Goal: Information Seeking & Learning: Learn about a topic

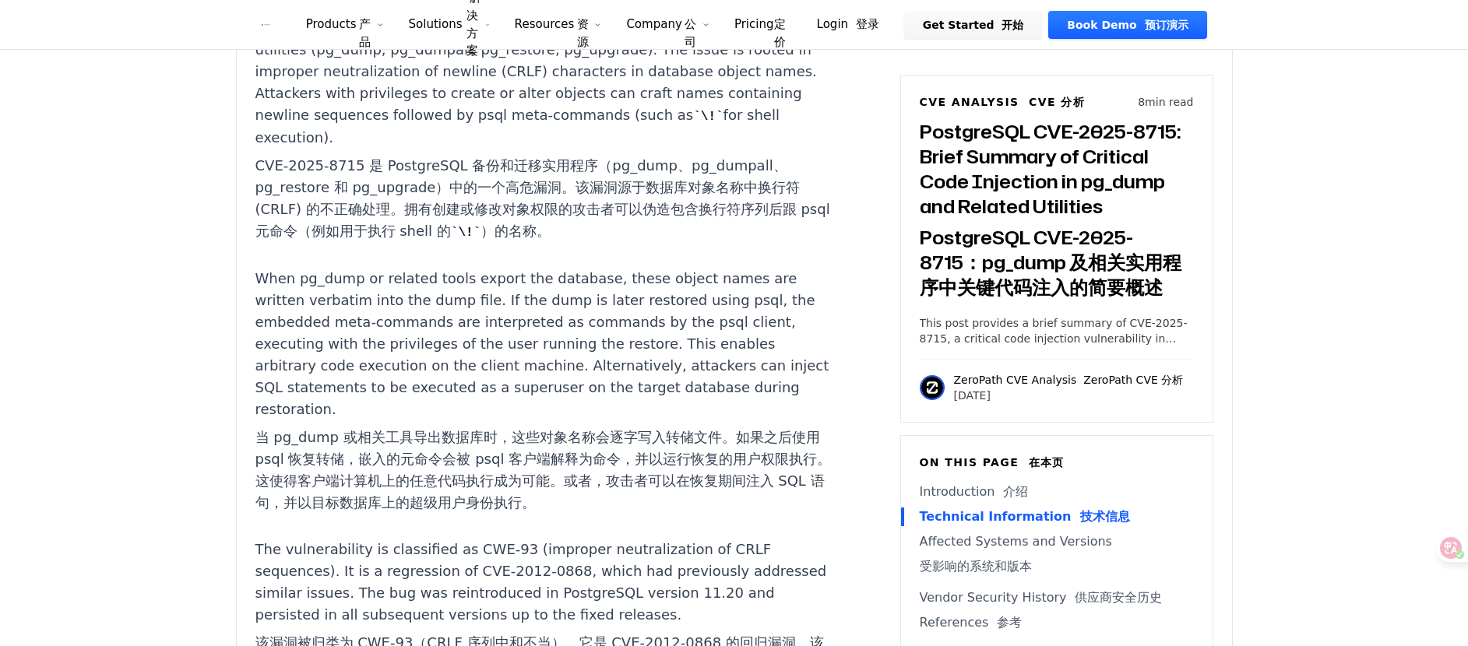
scroll to position [1963, 0]
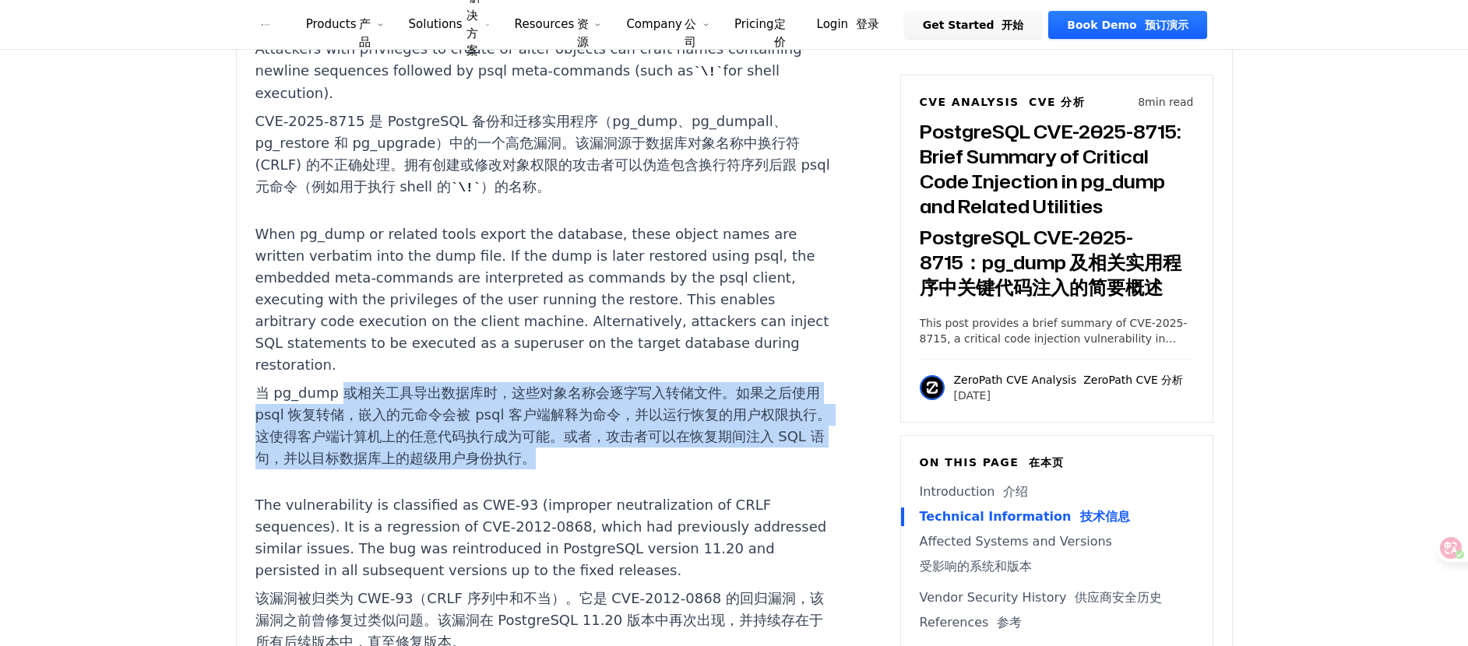
drag, startPoint x: 341, startPoint y: 298, endPoint x: 633, endPoint y: 362, distance: 299.2
click at [633, 382] on font "当 pg_dump 或相关工具导出数据库时，这些对象名称会逐字写入转储文件。如果之后使用 psql 恢复转储，嵌入的元命令会被 psql 客户端解释为命令，并…" at bounding box center [545, 425] width 580 height 87
drag, startPoint x: 507, startPoint y: 299, endPoint x: 692, endPoint y: 364, distance: 196.3
click at [692, 382] on font "当 pg_dump 或相关工具导出数据库时，这些对象名称会逐字写入转储文件。如果之后使用 psql 恢复转储，嵌入的元命令会被 psql 客户端解释为命令，并…" at bounding box center [545, 425] width 580 height 87
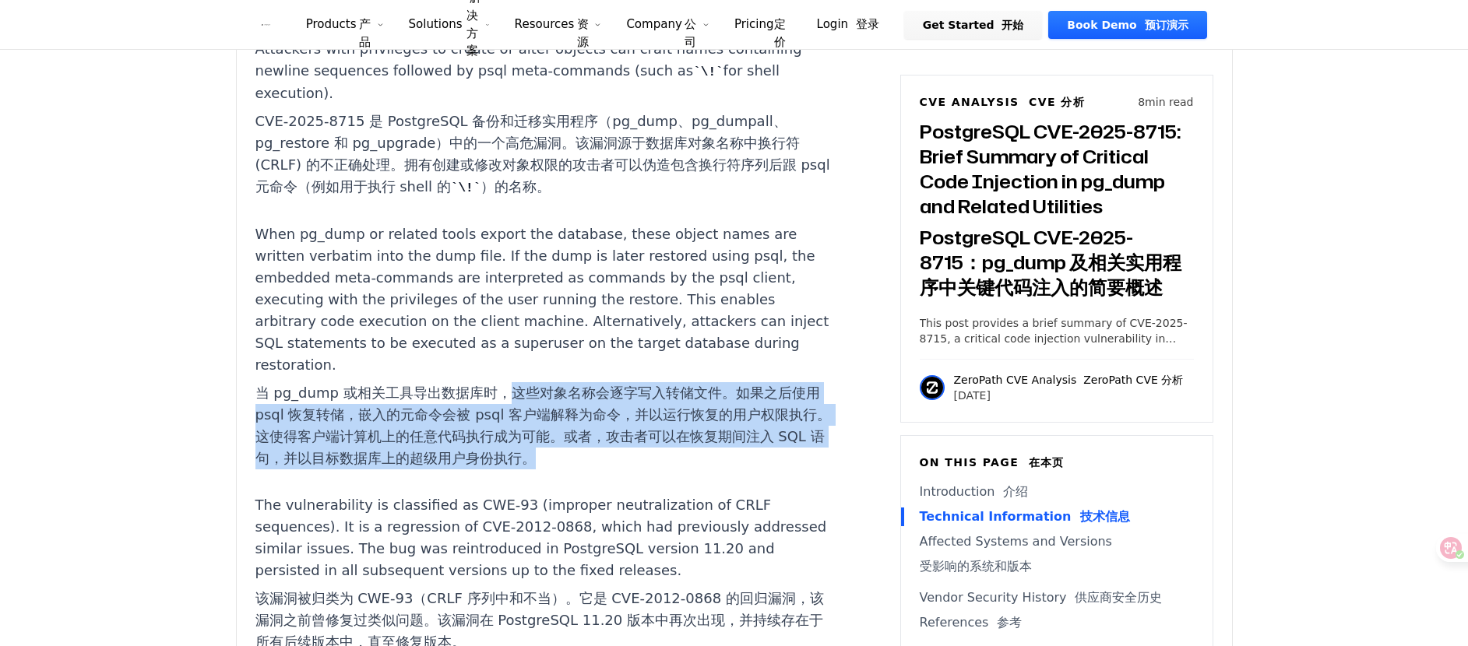
click at [692, 382] on font "当 pg_dump 或相关工具导出数据库时，这些对象名称会逐字写入转储文件。如果之后使用 psql 恢复转储，嵌入的元命令会被 psql 客户端解释为命令，并…" at bounding box center [545, 425] width 580 height 87
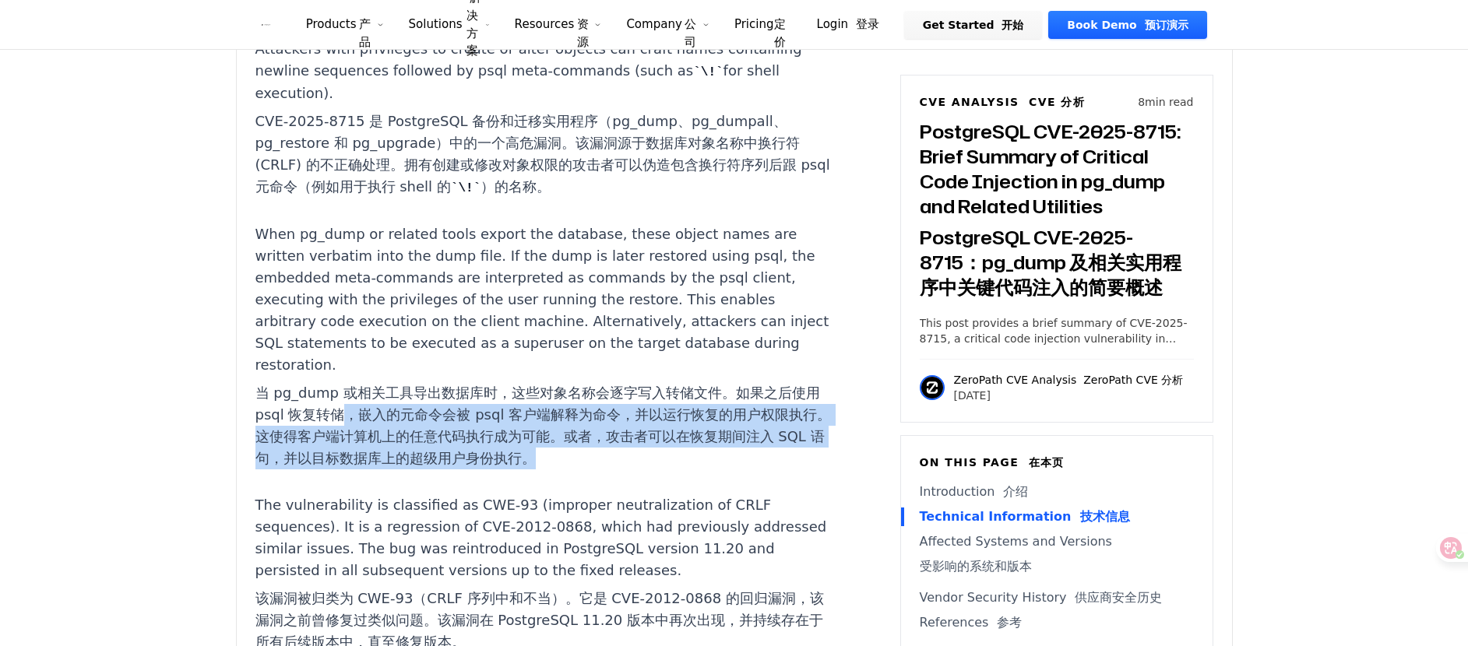
drag, startPoint x: 346, startPoint y: 322, endPoint x: 618, endPoint y: 366, distance: 276.2
click at [618, 382] on font "当 pg_dump 或相关工具导出数据库时，这些对象名称会逐字写入转储文件。如果之后使用 psql 恢复转储，嵌入的元命令会被 psql 客户端解释为命令，并…" at bounding box center [545, 425] width 580 height 87
drag, startPoint x: 630, startPoint y: 311, endPoint x: 594, endPoint y: 358, distance: 59.4
click at [594, 382] on font "当 pg_dump 或相关工具导出数据库时，这些对象名称会逐字写入转储文件。如果之后使用 psql 恢复转储，嵌入的元命令会被 psql 客户端解释为命令，并…" at bounding box center [545, 425] width 580 height 87
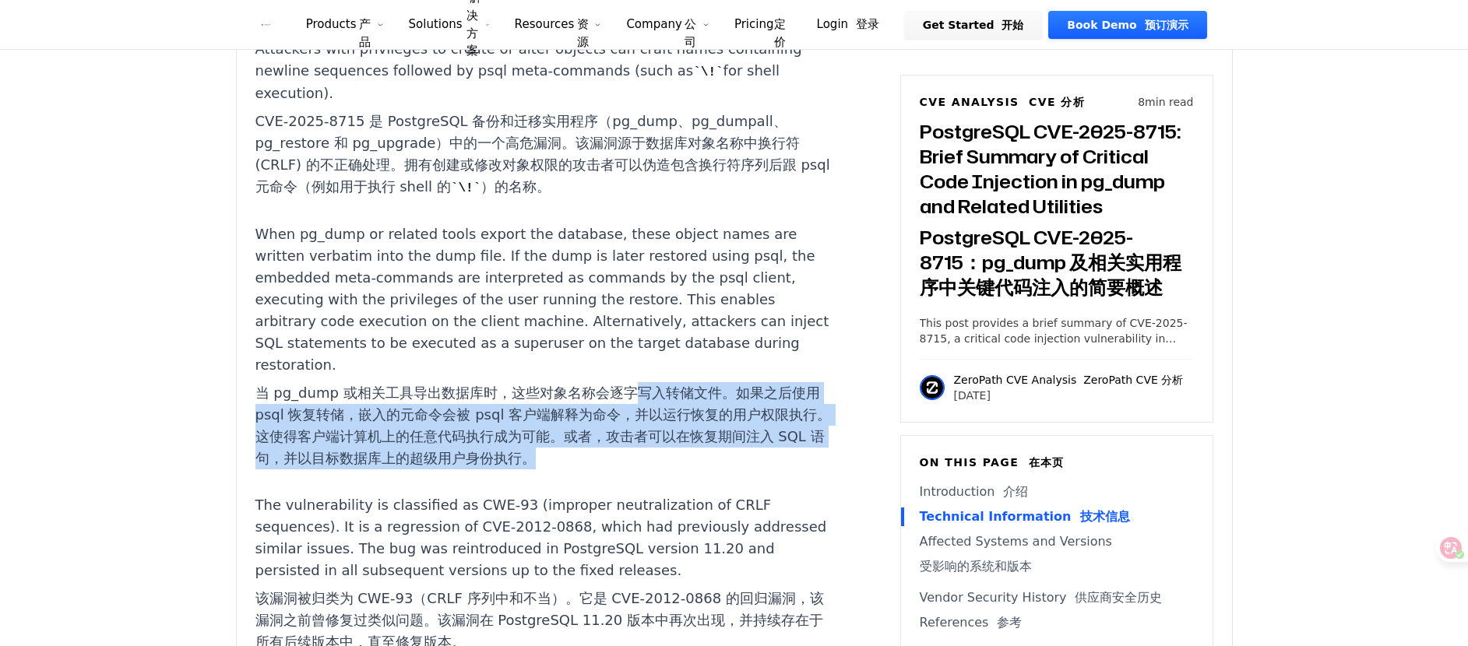
click at [594, 382] on font "当 pg_dump 或相关工具导出数据库时，这些对象名称会逐字写入转储文件。如果之后使用 psql 恢复转储，嵌入的元命令会被 psql 客户端解释为命令，并…" at bounding box center [545, 425] width 580 height 87
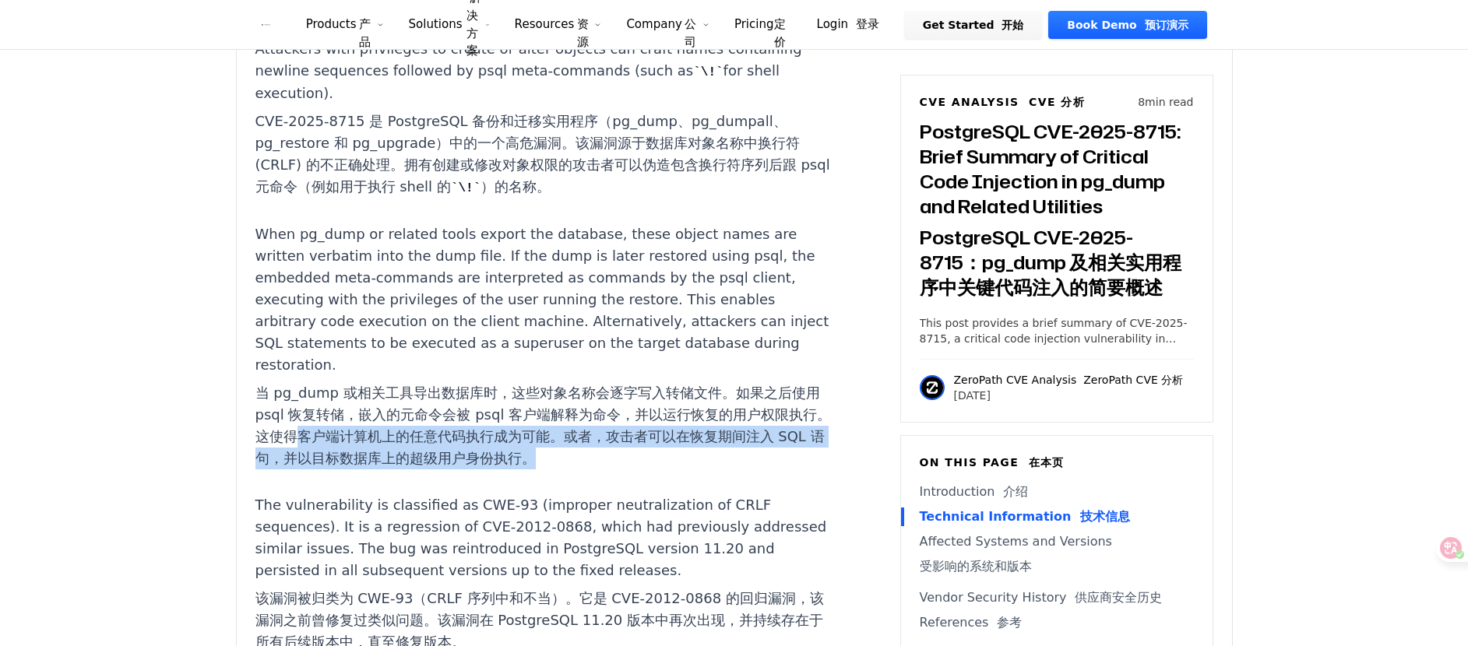
drag, startPoint x: 295, startPoint y: 343, endPoint x: 600, endPoint y: 357, distance: 304.8
click at [600, 382] on font "当 pg_dump 或相关工具导出数据库时，这些对象名称会逐字写入转储文件。如果之后使用 psql 恢复转储，嵌入的元命令会被 psql 客户端解释为命令，并…" at bounding box center [545, 425] width 580 height 87
click at [599, 382] on font "当 pg_dump 或相关工具导出数据库时，这些对象名称会逐字写入转储文件。如果之后使用 psql 恢复转储，嵌入的元命令会被 psql 客户端解释为命令，并…" at bounding box center [545, 425] width 580 height 87
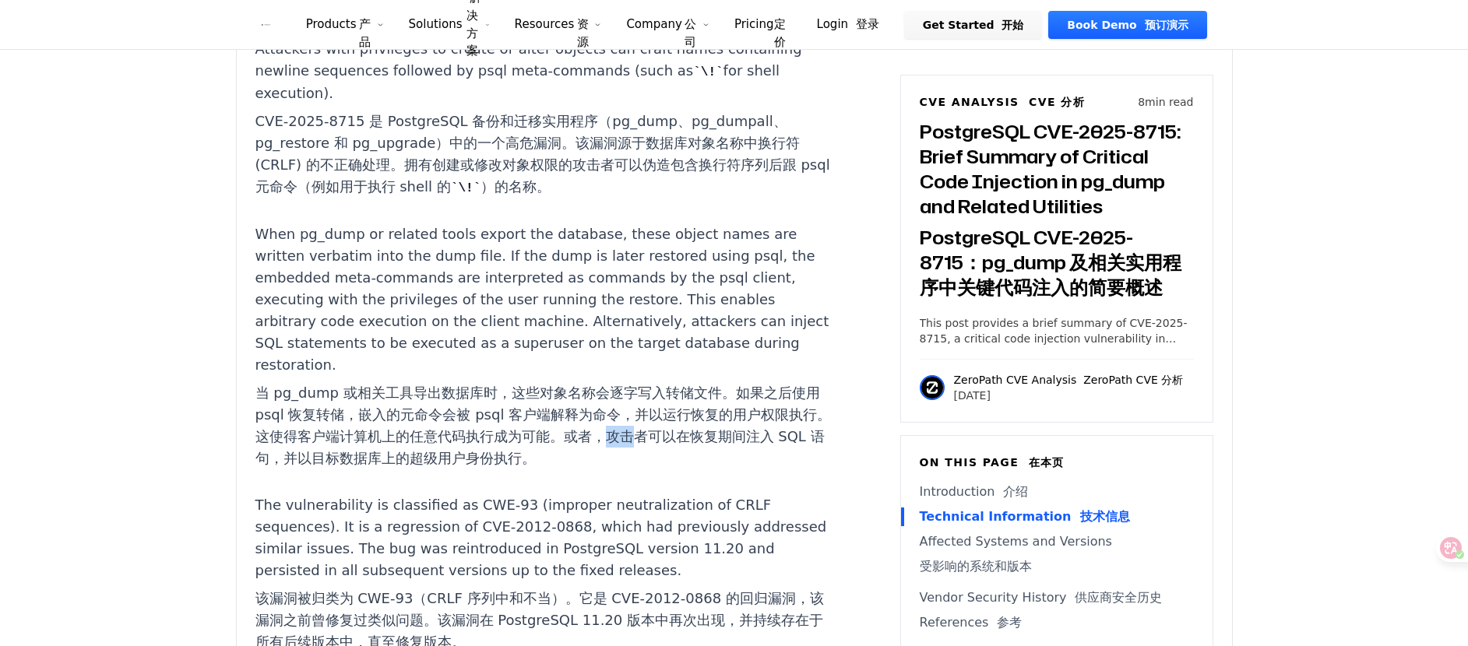
drag, startPoint x: 604, startPoint y: 337, endPoint x: 729, endPoint y: 361, distance: 126.9
click at [731, 382] on font "当 pg_dump 或相关工具导出数据库时，这些对象名称会逐字写入转储文件。如果之后使用 psql 恢复转储，嵌入的元命令会被 psql 客户端解释为命令，并…" at bounding box center [545, 425] width 580 height 87
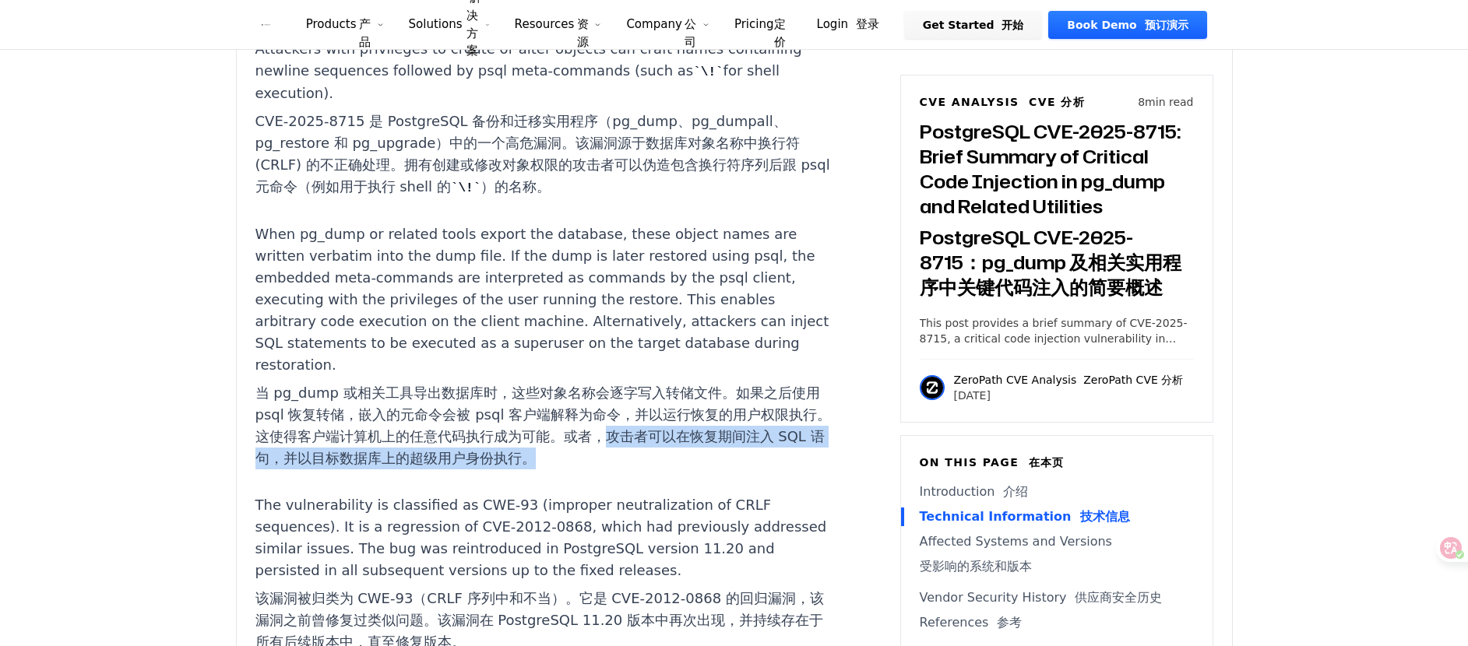
click at [609, 382] on font "当 pg_dump 或相关工具导出数据库时，这些对象名称会逐字写入转储文件。如果之后使用 psql 恢复转储，嵌入的元命令会被 psql 客户端解释为命令，并…" at bounding box center [545, 425] width 580 height 87
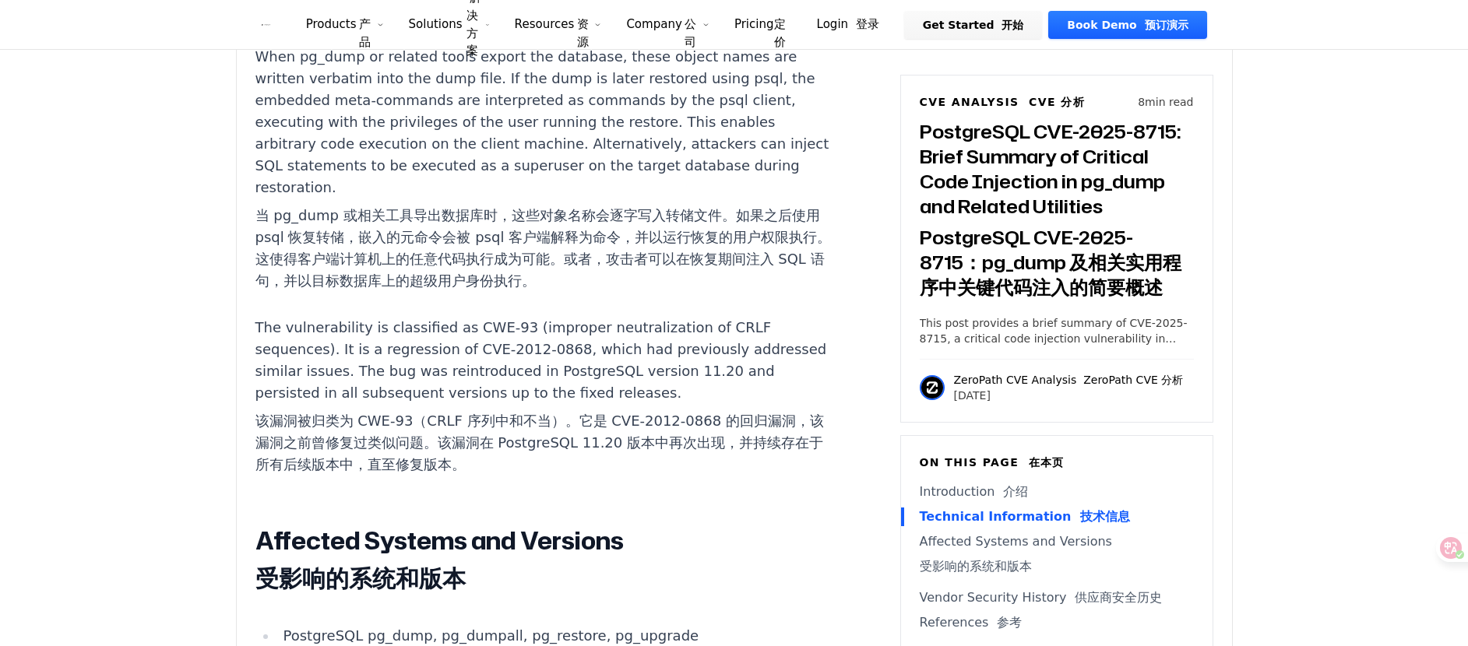
scroll to position [2150, 0]
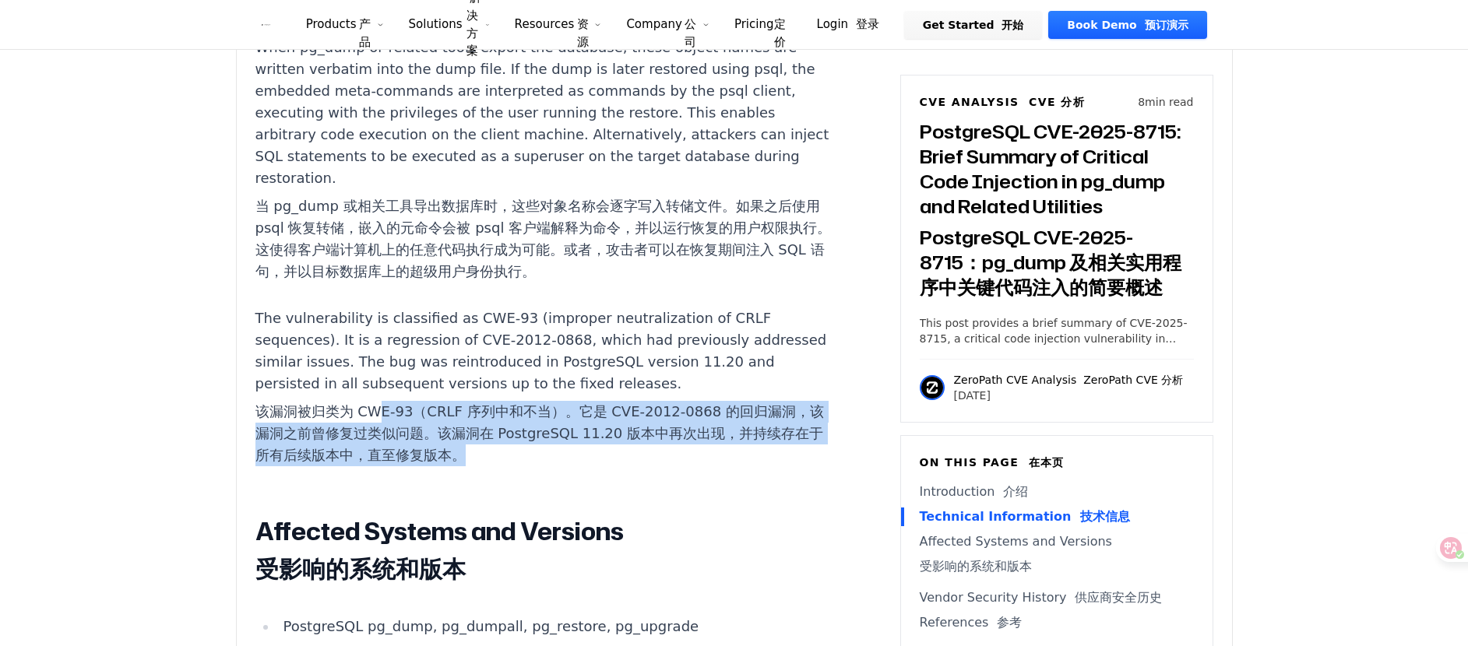
drag, startPoint x: 549, startPoint y: 346, endPoint x: 604, endPoint y: 355, distance: 56.1
click at [604, 401] on font "该漏洞被归类为 CWE-93（CRLF 序列中和不当）。它是 CVE-2012-0868 的回归漏洞，该漏洞之前曾修复过类似问题。该漏洞在 PostgreSQ…" at bounding box center [545, 433] width 580 height 65
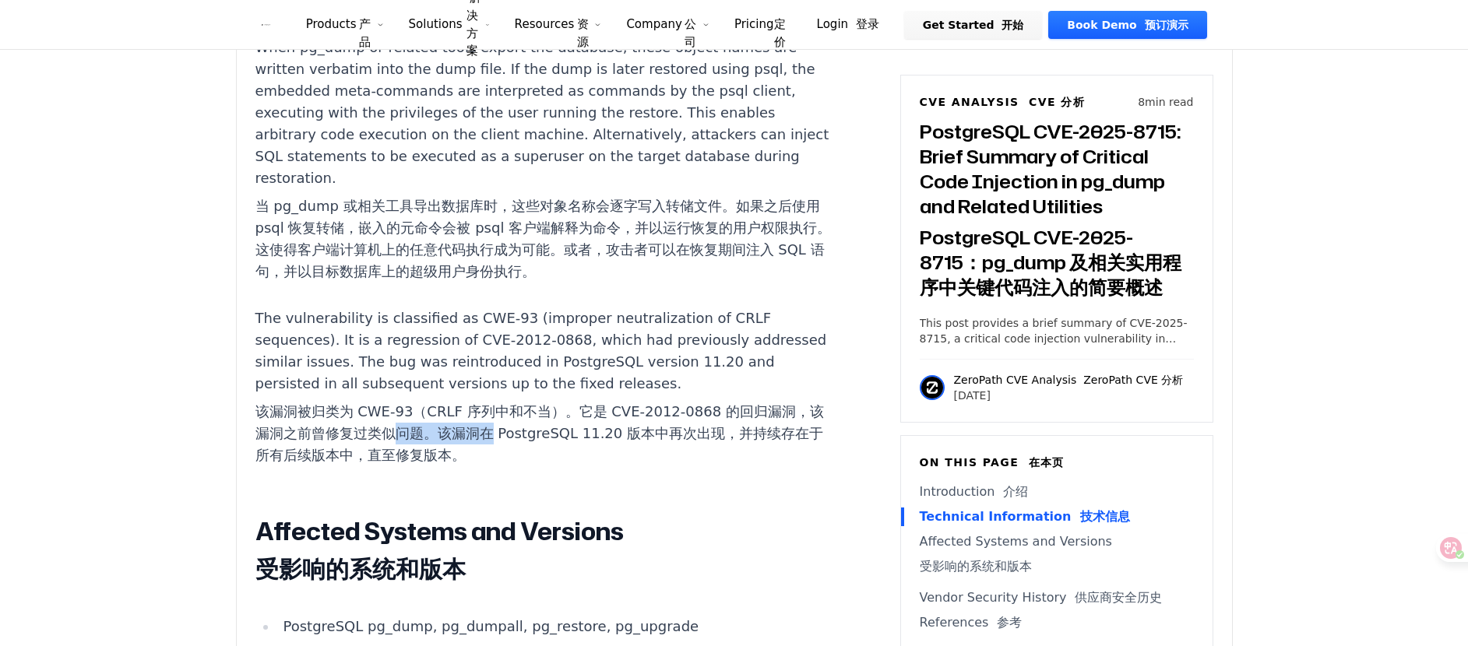
drag, startPoint x: 442, startPoint y: 346, endPoint x: 497, endPoint y: 359, distance: 56.9
click at [495, 401] on font "该漏洞被归类为 CWE-93（CRLF 序列中和不当）。它是 CVE-2012-0868 的回归漏洞，该漏洞之前曾修复过类似问题。该漏洞在 PostgreSQ…" at bounding box center [545, 433] width 580 height 65
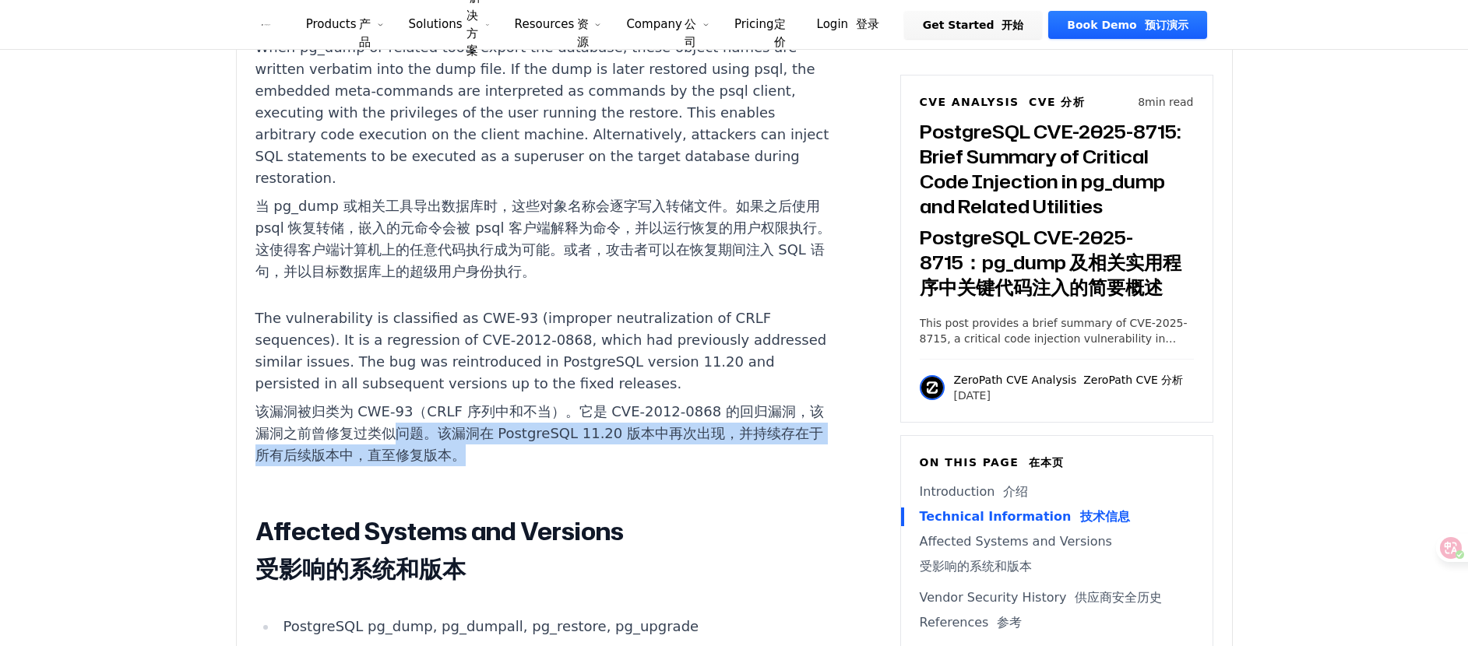
click at [477, 401] on font "该漏洞被归类为 CWE-93（CRLF 序列中和不当）。它是 CVE-2012-0868 的回归漏洞，该漏洞之前曾修复过类似问题。该漏洞在 PostgreSQ…" at bounding box center [545, 433] width 580 height 65
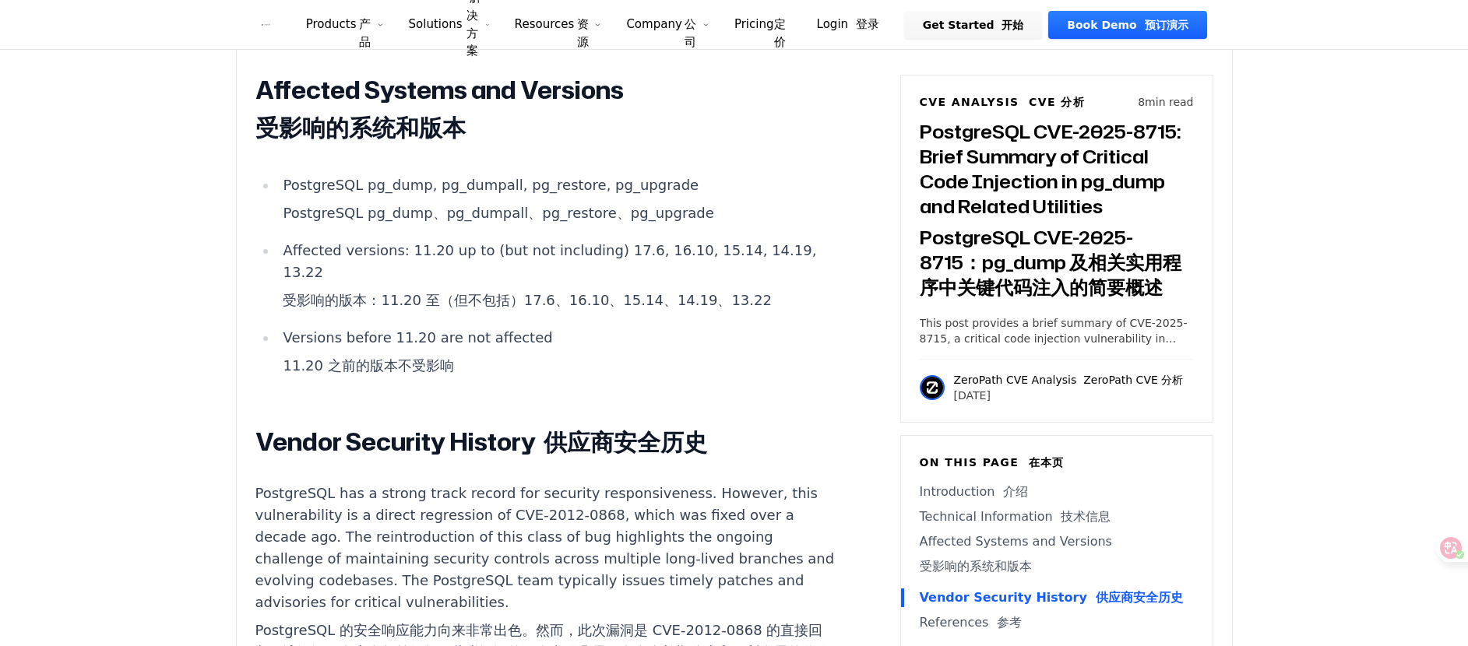
scroll to position [2804, 0]
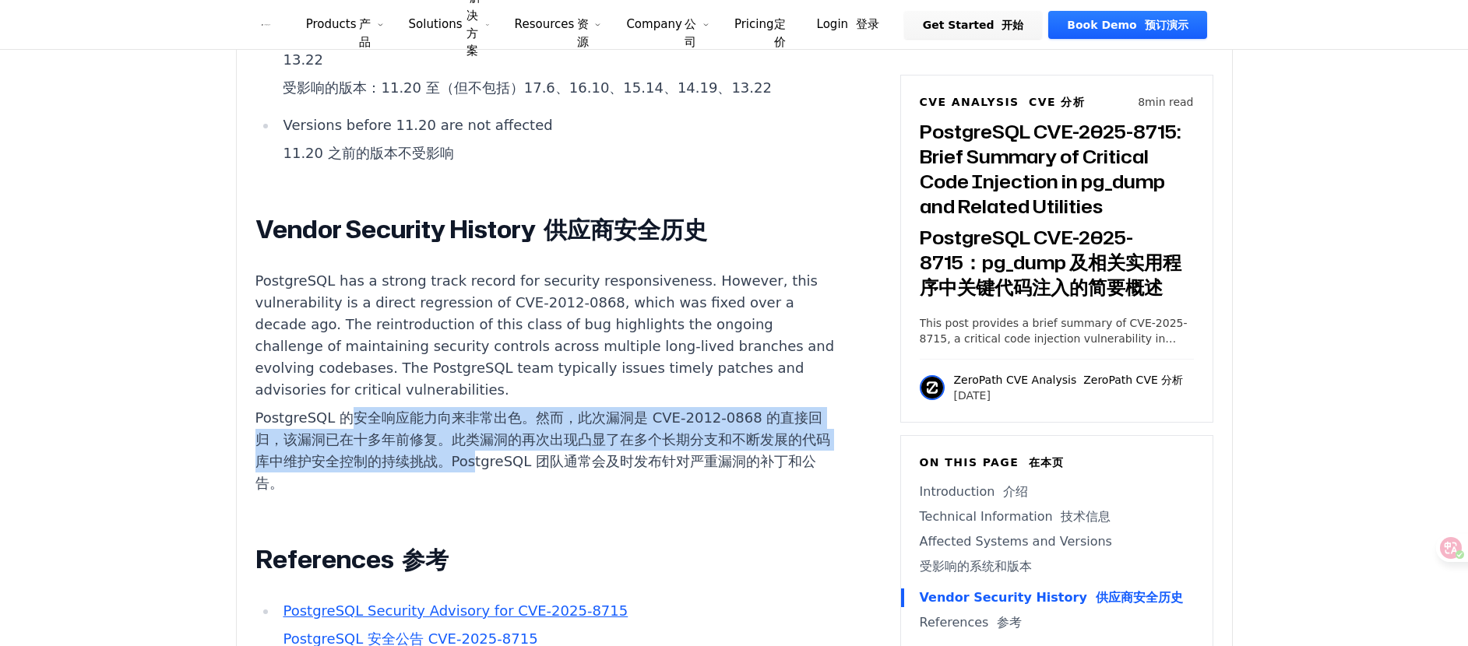
drag, startPoint x: 488, startPoint y: 316, endPoint x: 548, endPoint y: 365, distance: 77.0
click at [594, 407] on font "PostgreSQL 的安全响应能力向来非常出色。然而，此次漏洞是 CVE-2012-0868 的直接回归，该漏洞已在十多年前修复。此类漏洞的再次出现凸显了在…" at bounding box center [545, 450] width 580 height 87
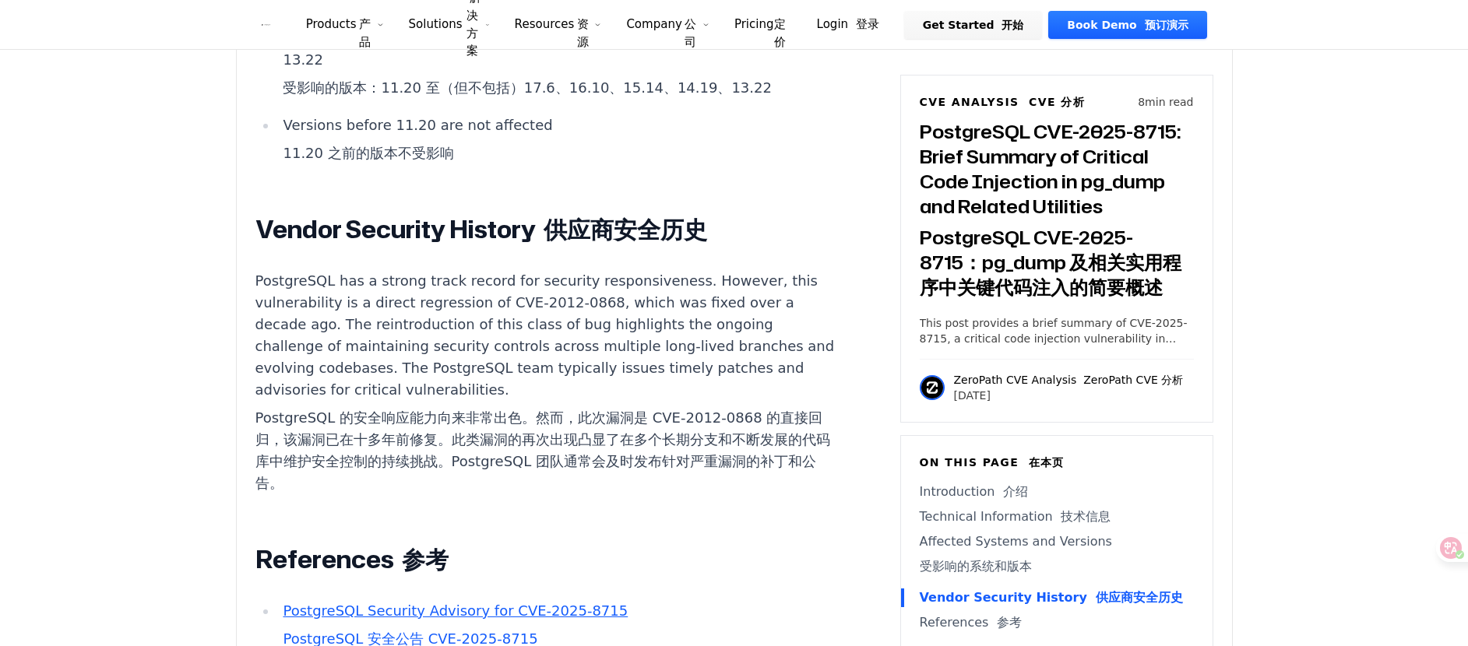
click at [527, 363] on p "PostgreSQL has a strong track record for security responsiveness. However, this…" at bounding box center [545, 385] width 580 height 231
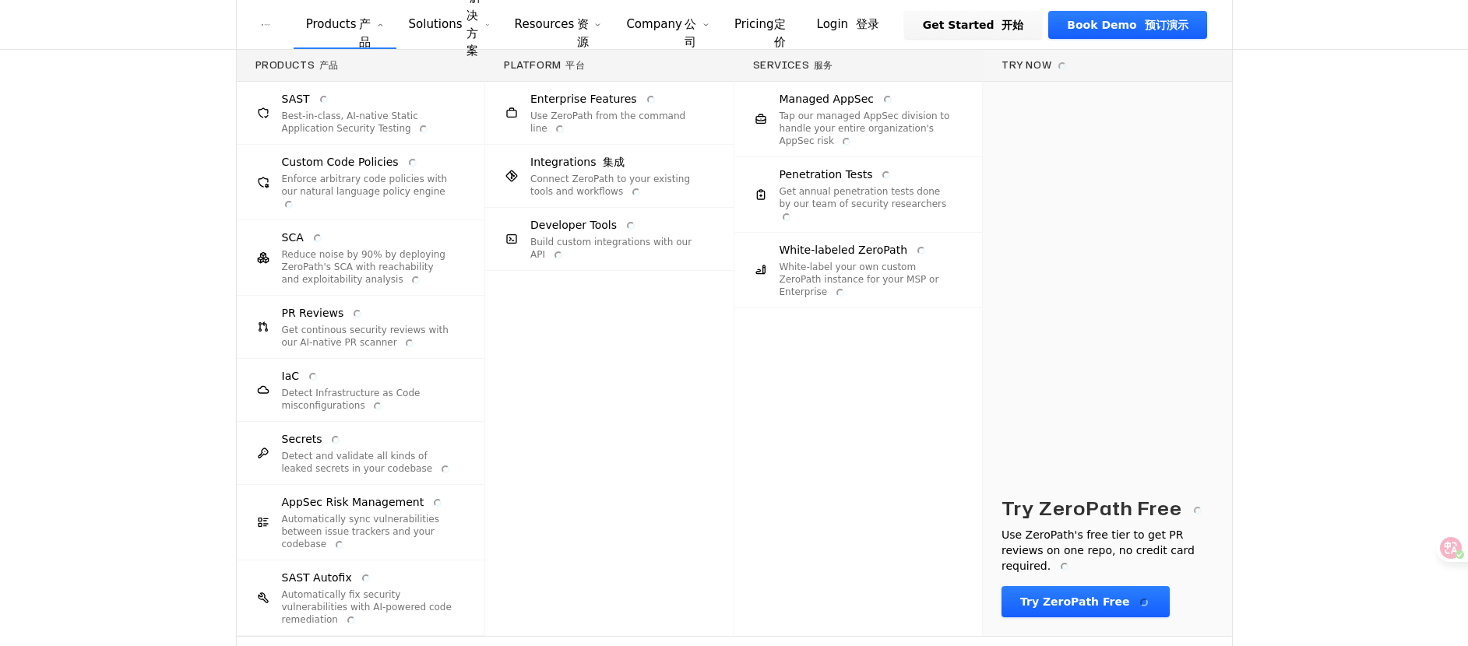
scroll to position [2711, 0]
